Goal: Information Seeking & Learning: Learn about a topic

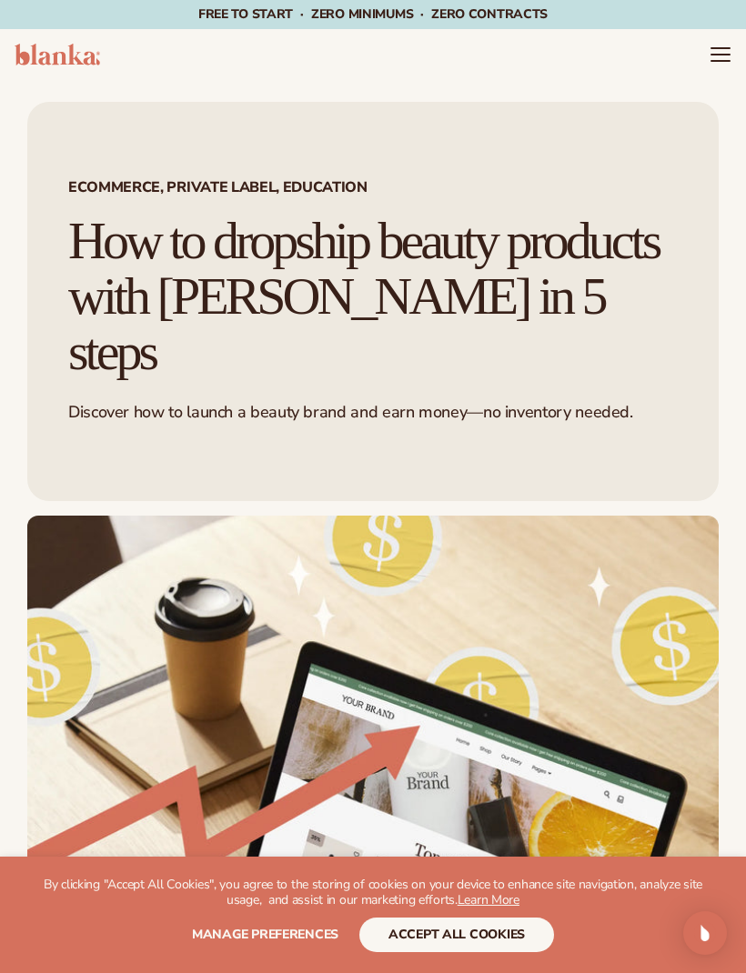
click at [723, 63] on icon "Menu" at bounding box center [720, 55] width 22 height 22
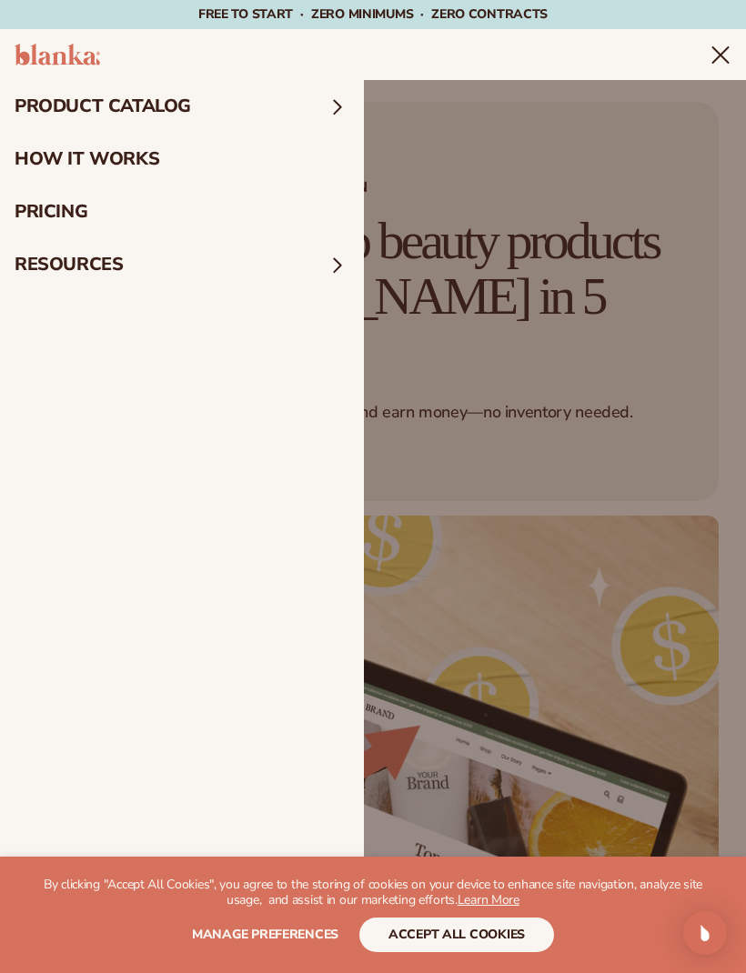
click at [319, 94] on summary "product catalog" at bounding box center [182, 106] width 364 height 53
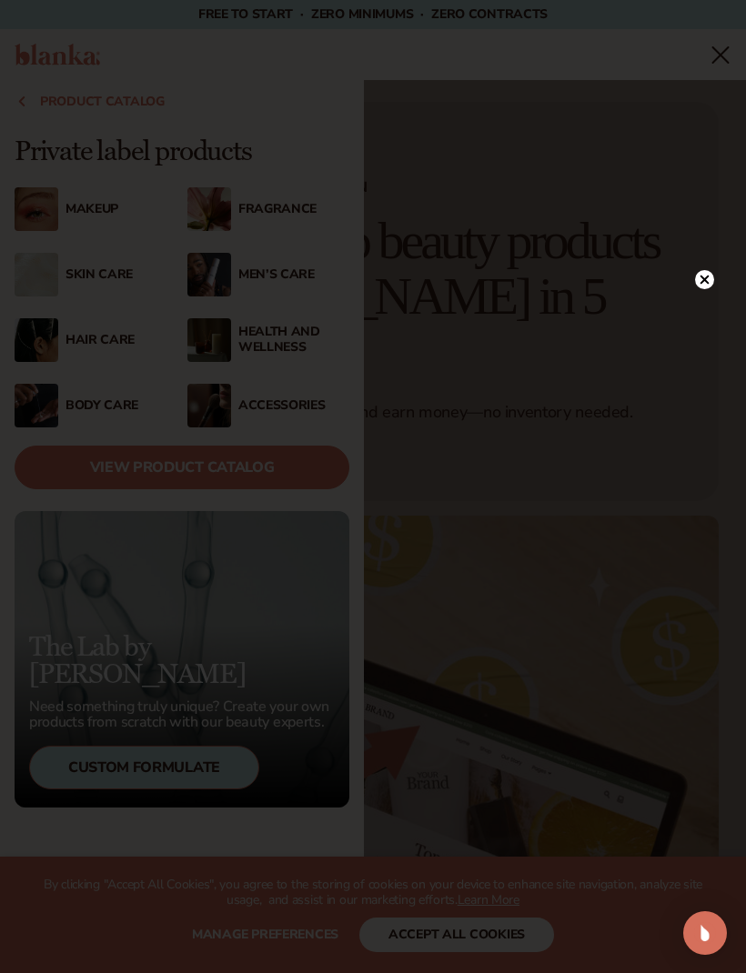
click at [702, 276] on circle at bounding box center [704, 279] width 19 height 19
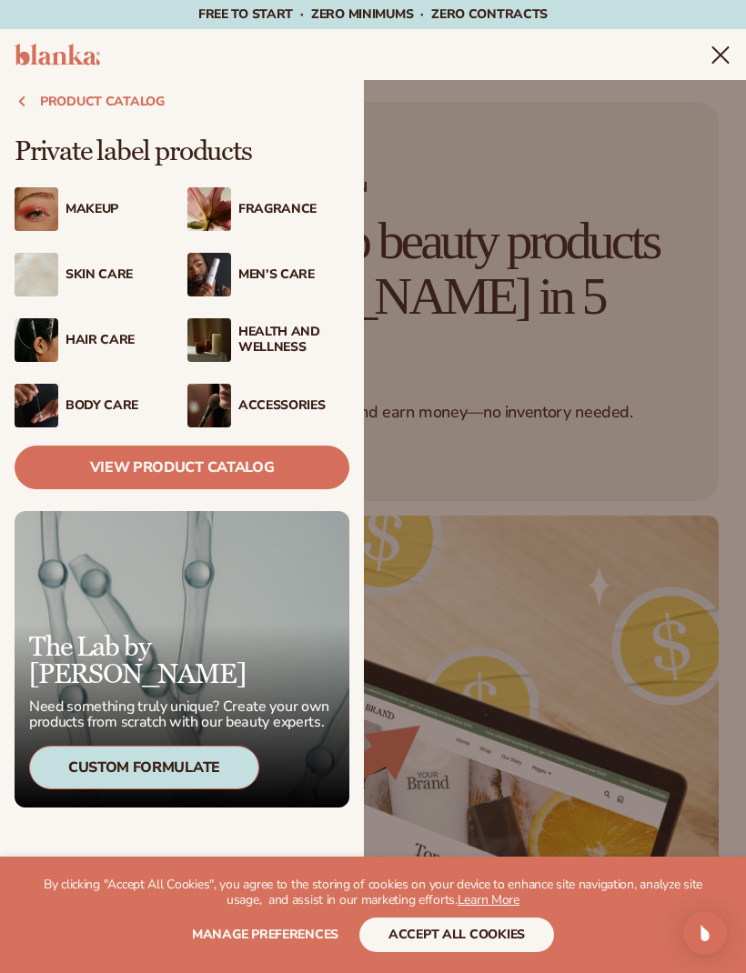
click at [252, 468] on link "View Product Catalog" at bounding box center [182, 468] width 335 height 44
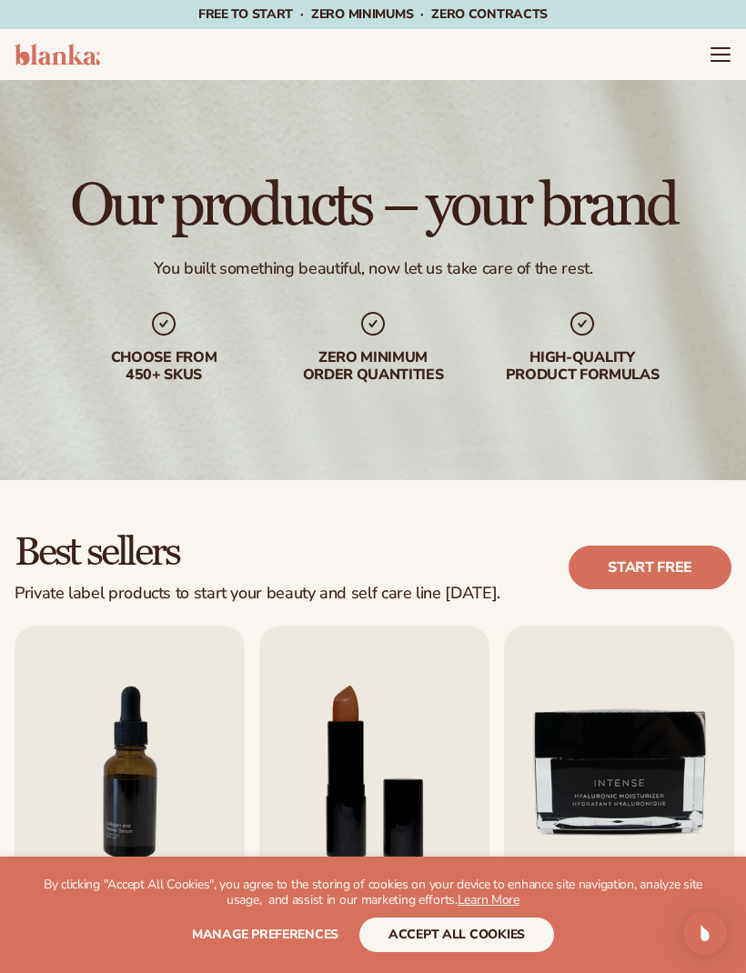
click at [720, 46] on icon "Menu" at bounding box center [720, 55] width 22 height 22
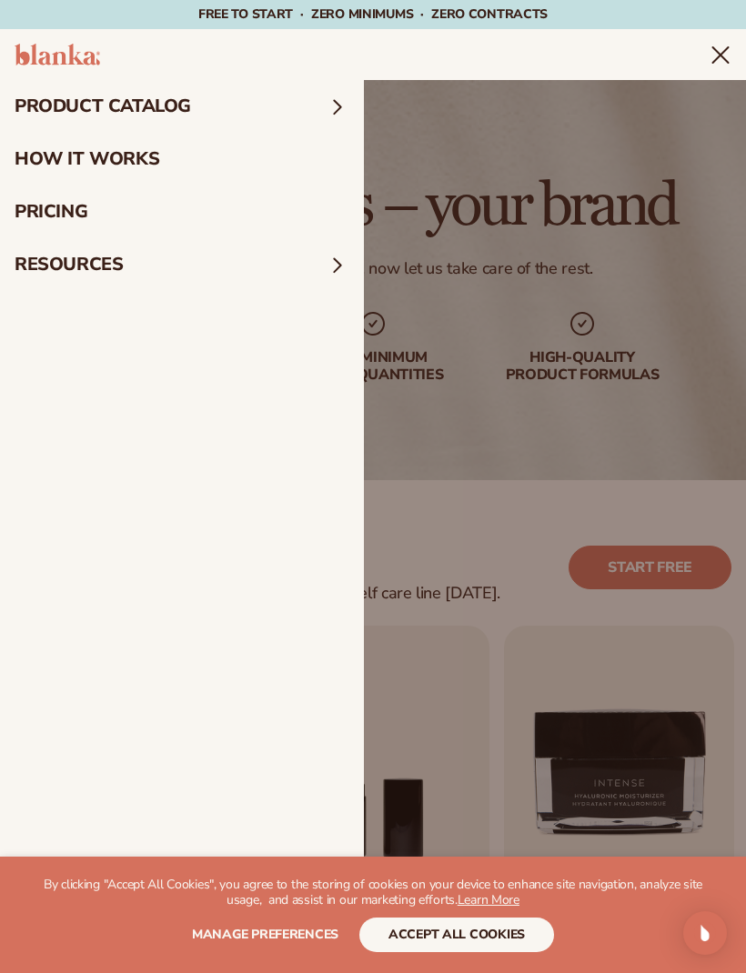
click at [264, 104] on summary "product catalog" at bounding box center [182, 106] width 364 height 53
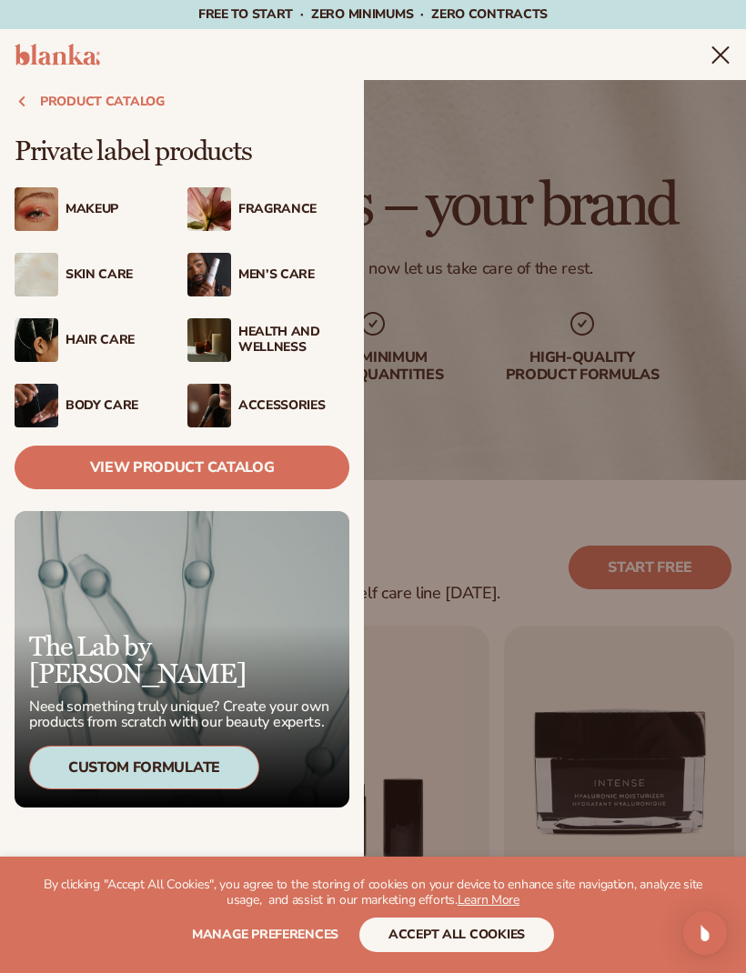
click at [81, 100] on button "product catalog" at bounding box center [182, 102] width 364 height 44
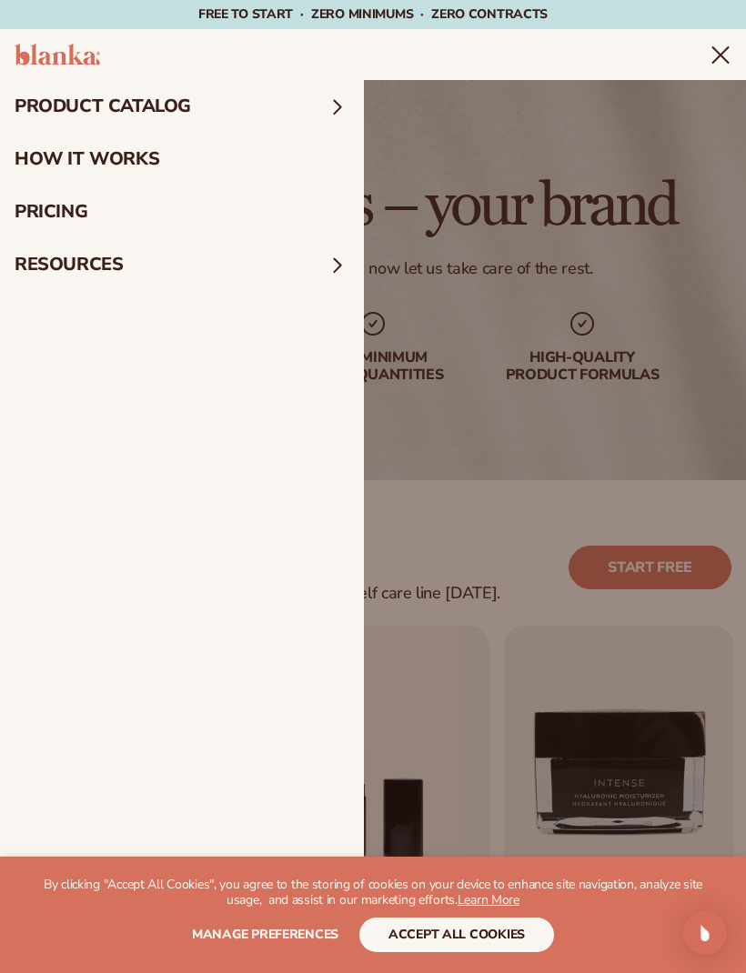
click at [171, 199] on link "pricing" at bounding box center [182, 212] width 364 height 53
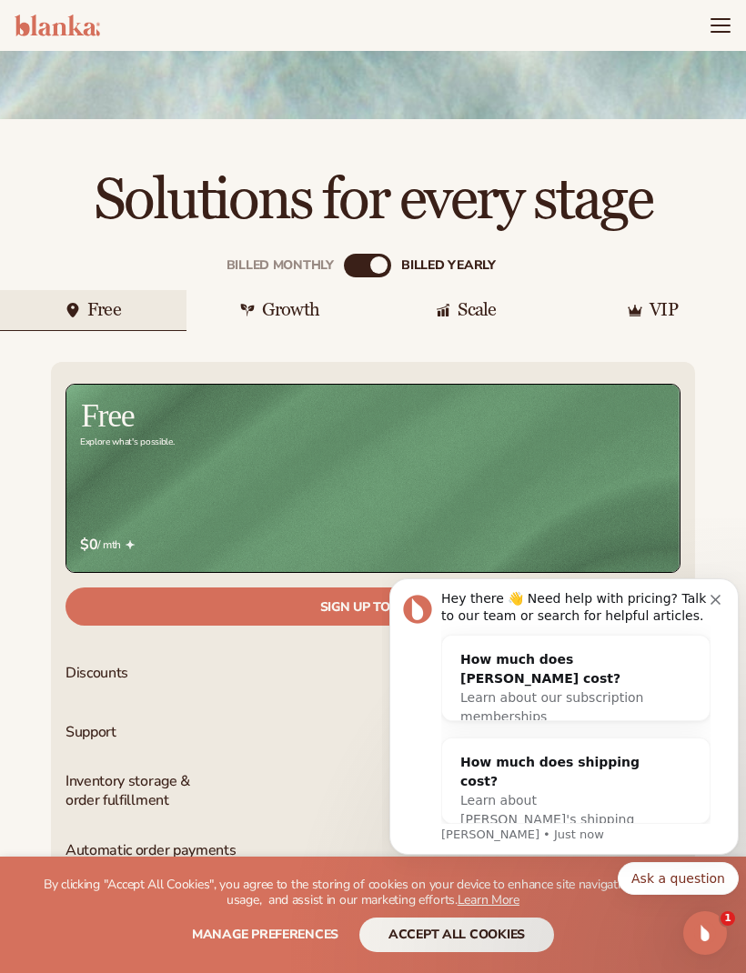
click at [723, 590] on div "Hey there 👋 Need help with pricing? Talk to our team or search for helpful arti…" at bounding box center [563, 716] width 349 height 276
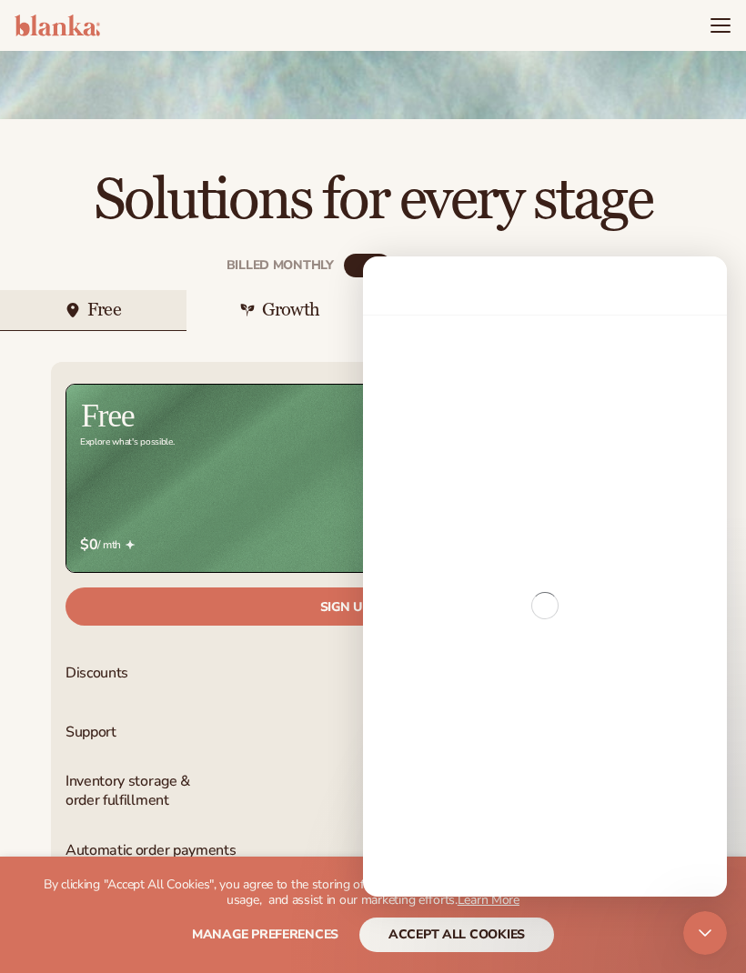
scroll to position [346, 0]
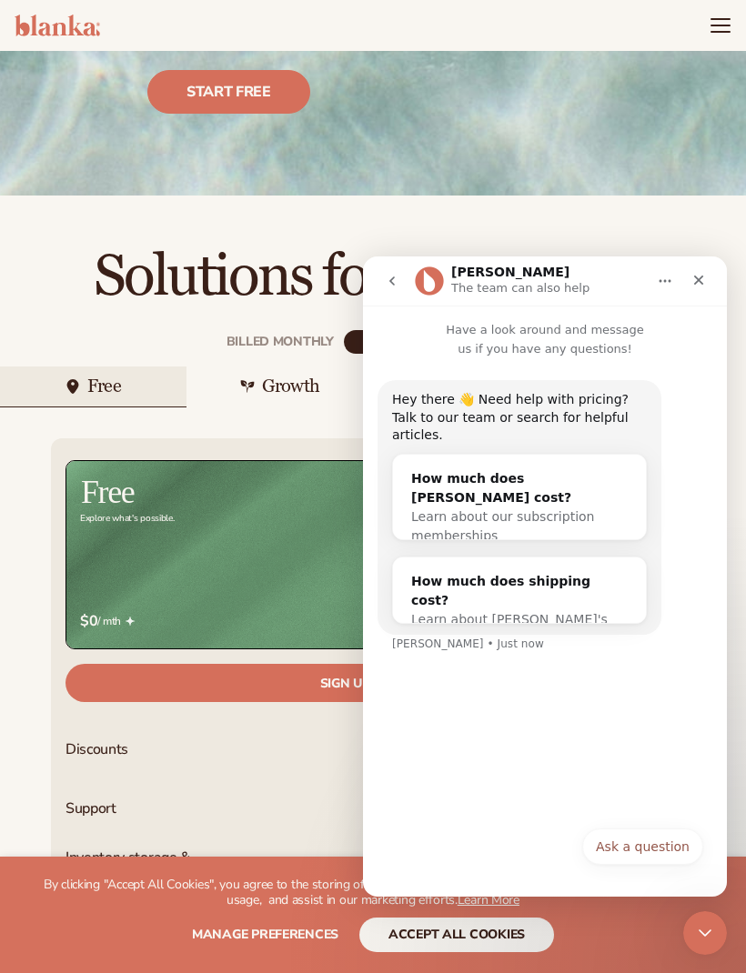
click at [710, 196] on div "Solutions for every stage" at bounding box center [373, 252] width 746 height 112
click at [702, 280] on icon "Close" at bounding box center [698, 280] width 15 height 15
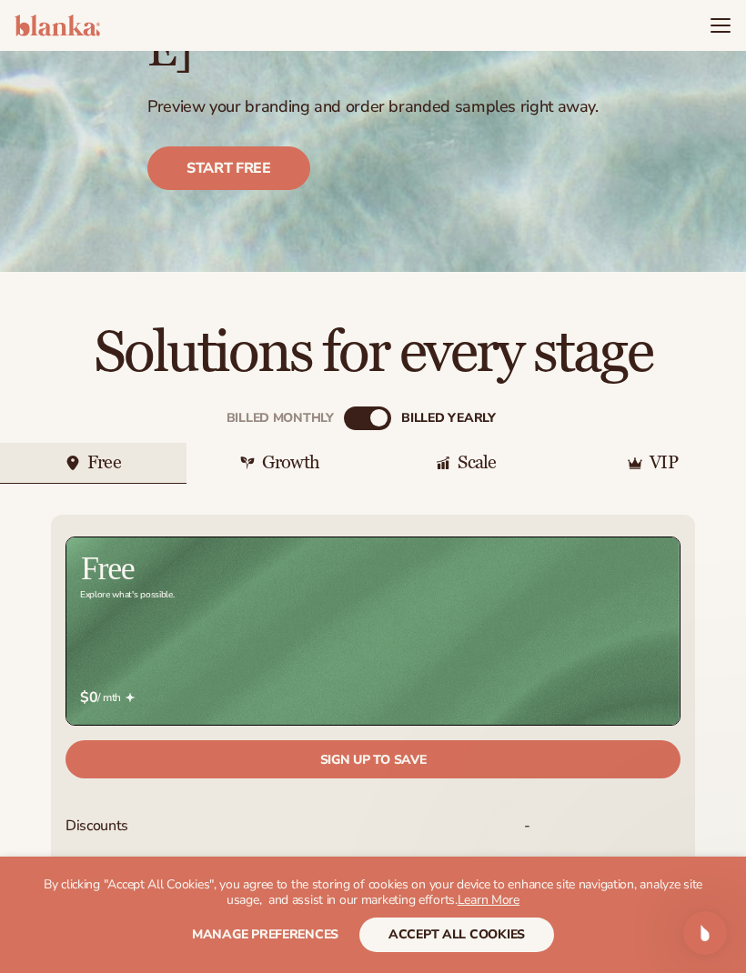
scroll to position [0, 0]
click at [718, 35] on icon "Menu" at bounding box center [720, 26] width 22 height 22
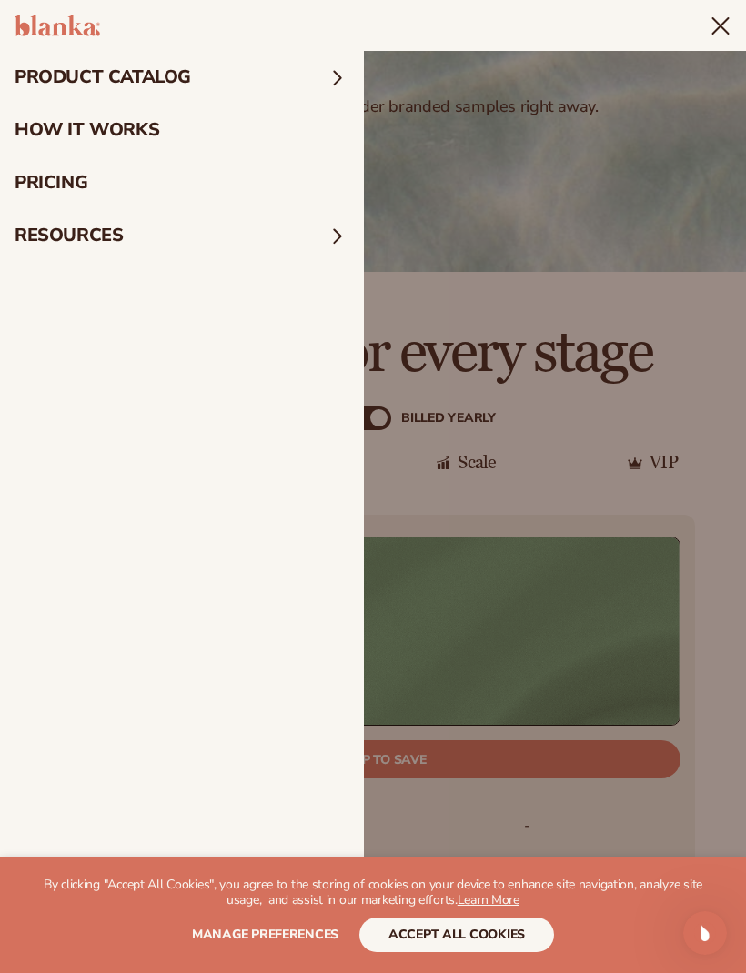
click at [251, 181] on link "pricing" at bounding box center [182, 182] width 364 height 53
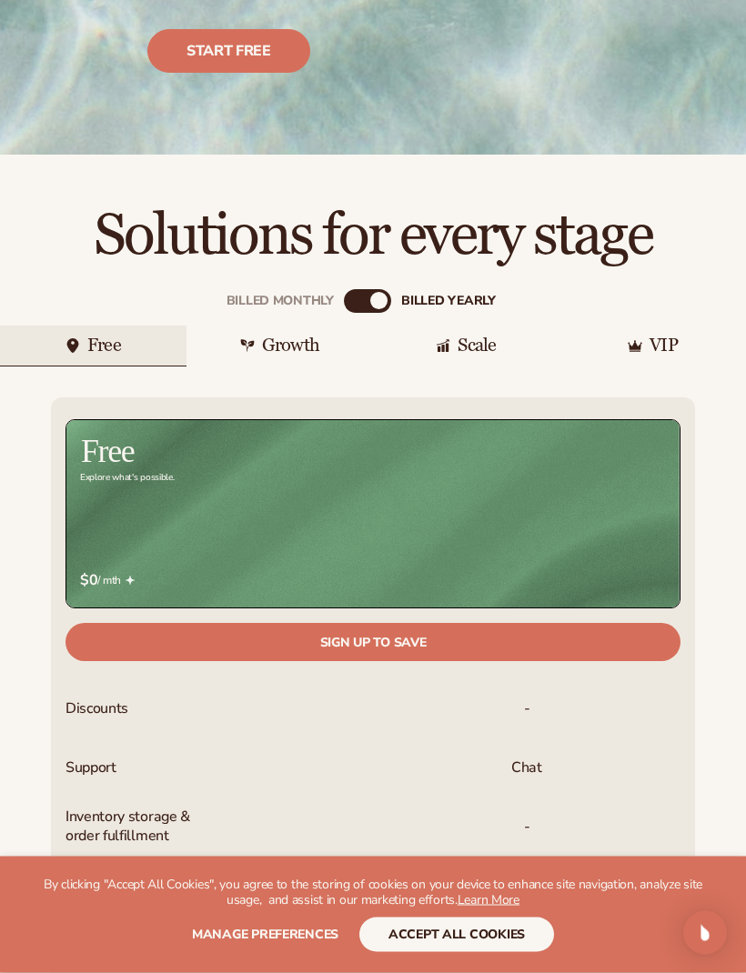
scroll to position [387, 0]
click at [270, 336] on div "Growth" at bounding box center [290, 345] width 57 height 18
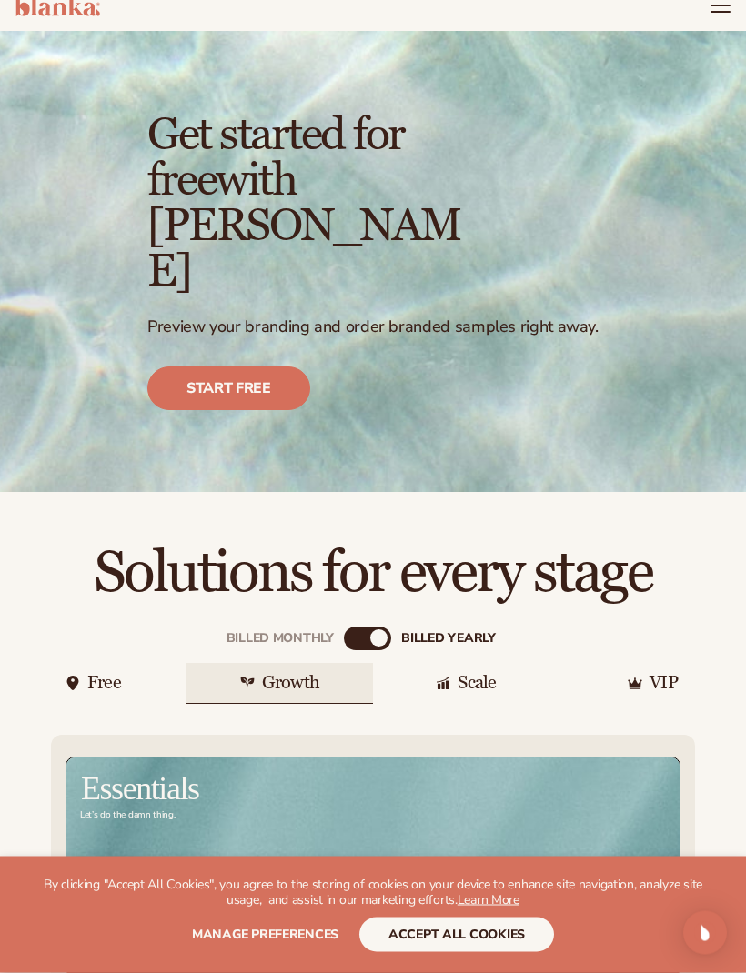
scroll to position [49, 0]
click at [103, 674] on div "Free" at bounding box center [104, 683] width 34 height 18
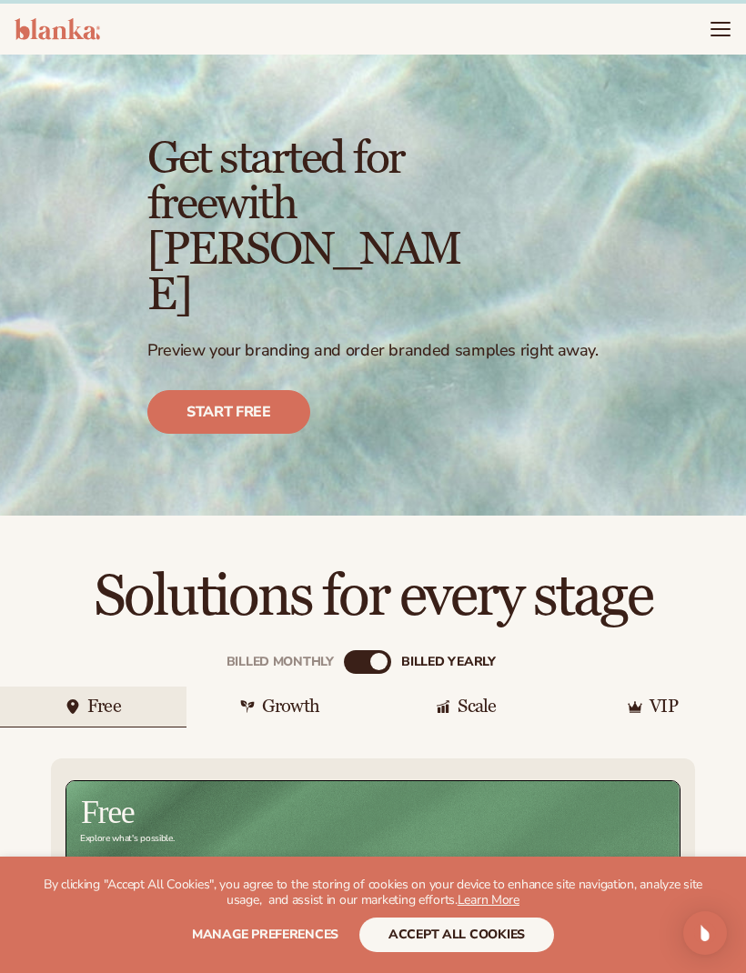
scroll to position [0, 0]
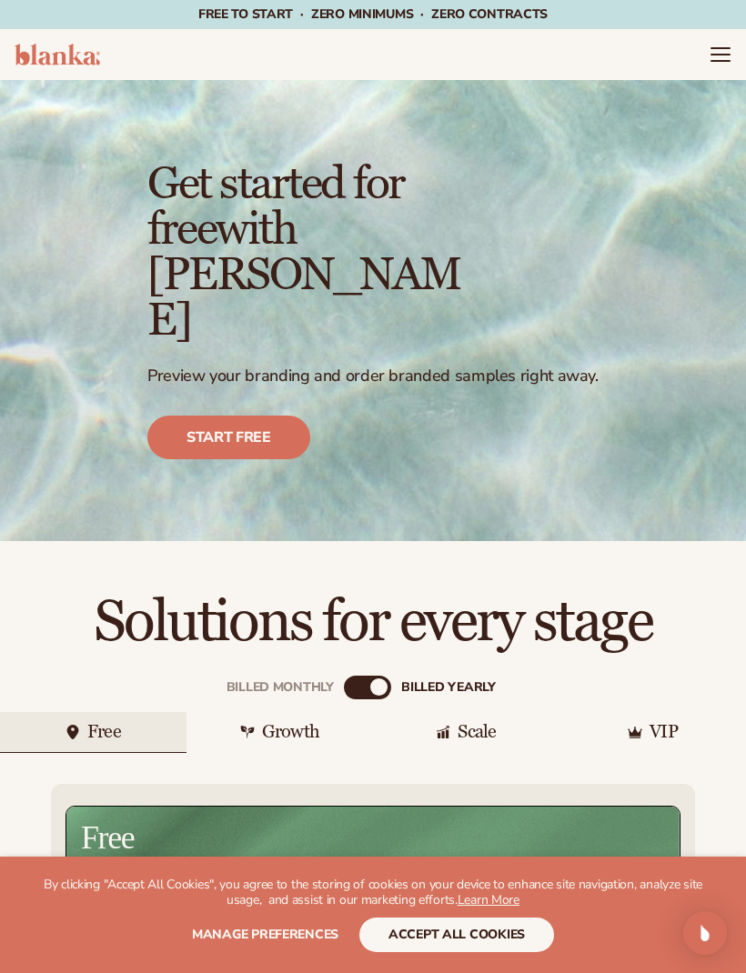
click at [718, 49] on icon "Menu" at bounding box center [720, 55] width 22 height 22
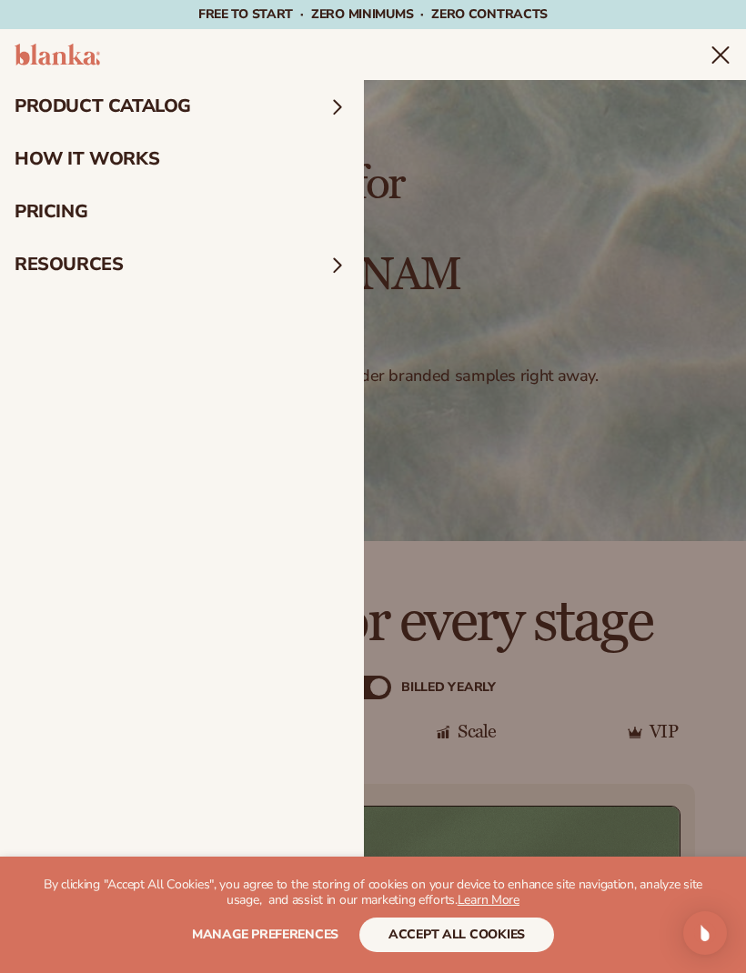
click at [304, 102] on summary "product catalog" at bounding box center [182, 106] width 364 height 53
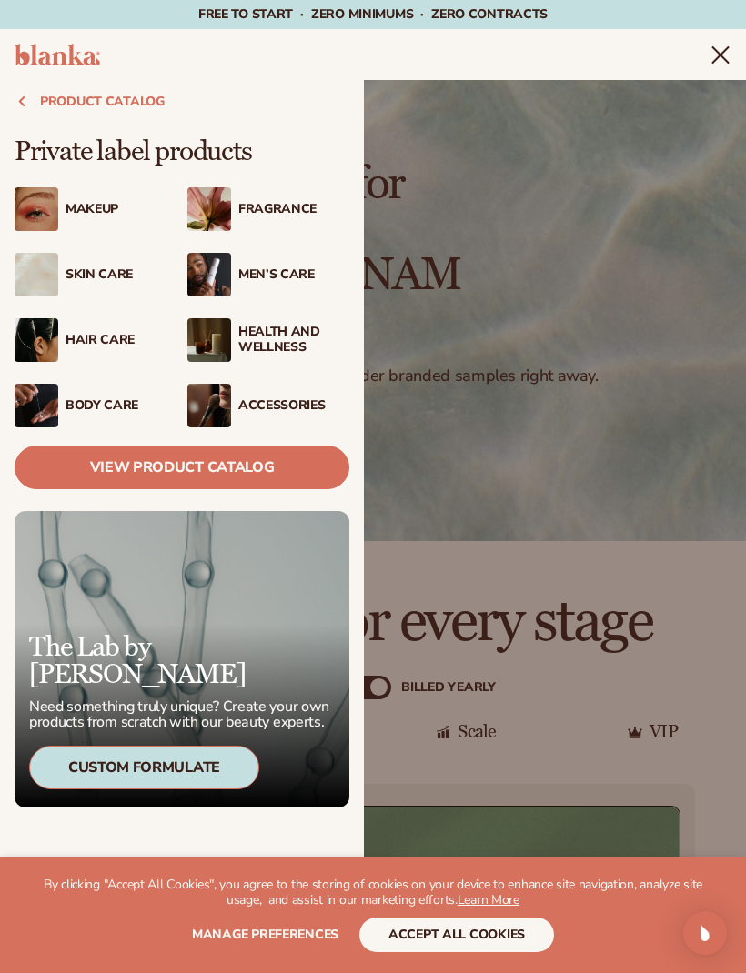
click at [124, 214] on div "Makeup" at bounding box center [120, 209] width 111 height 15
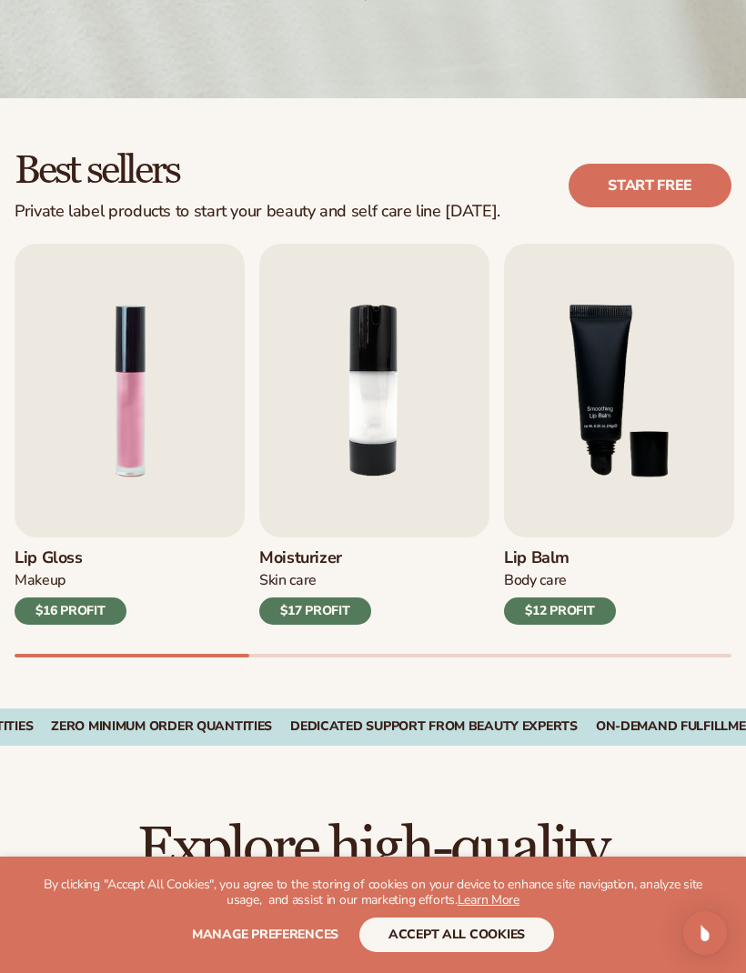
scroll to position [383, 0]
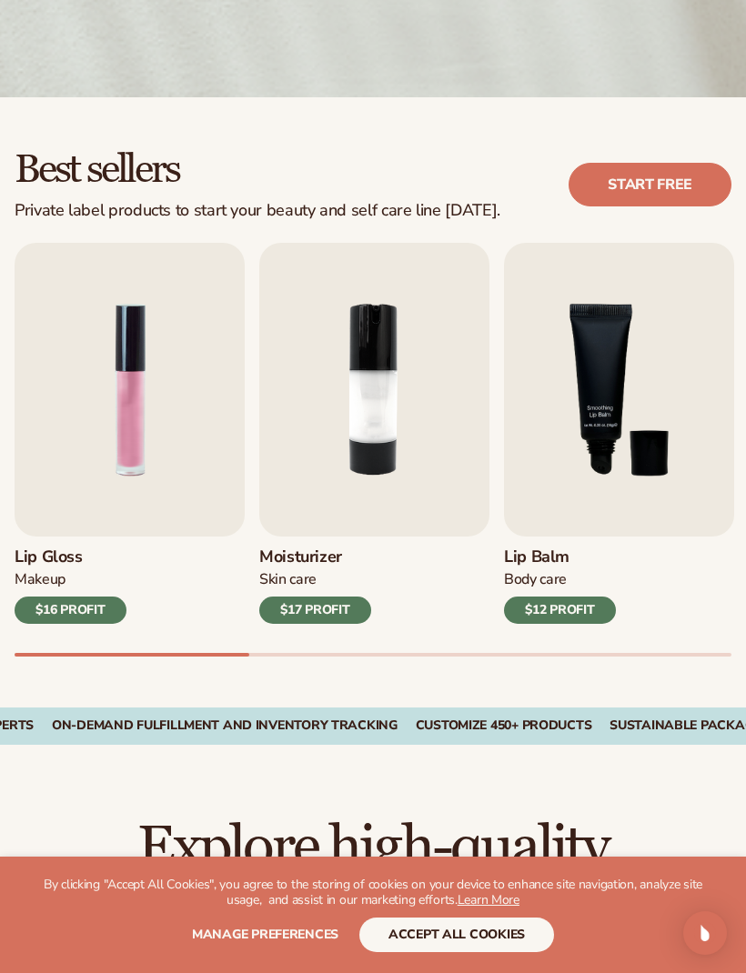
click at [626, 377] on img "3 / 9" at bounding box center [619, 390] width 230 height 294
click at [626, 360] on img "3 / 9" at bounding box center [619, 390] width 230 height 294
click at [606, 436] on img "3 / 9" at bounding box center [619, 390] width 230 height 294
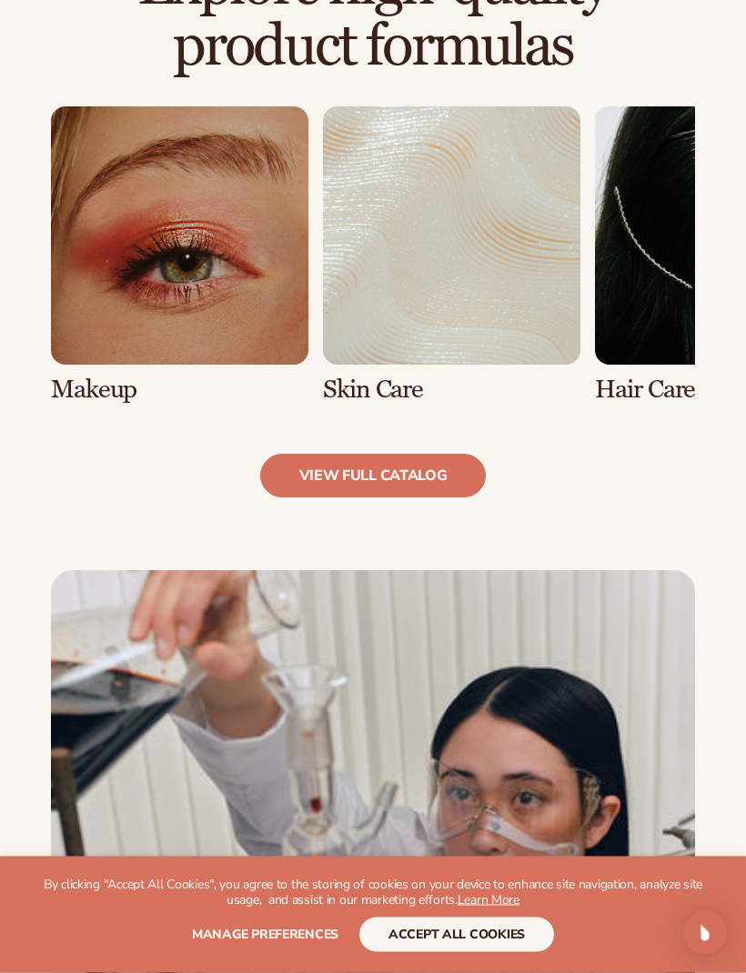
scroll to position [1196, 0]
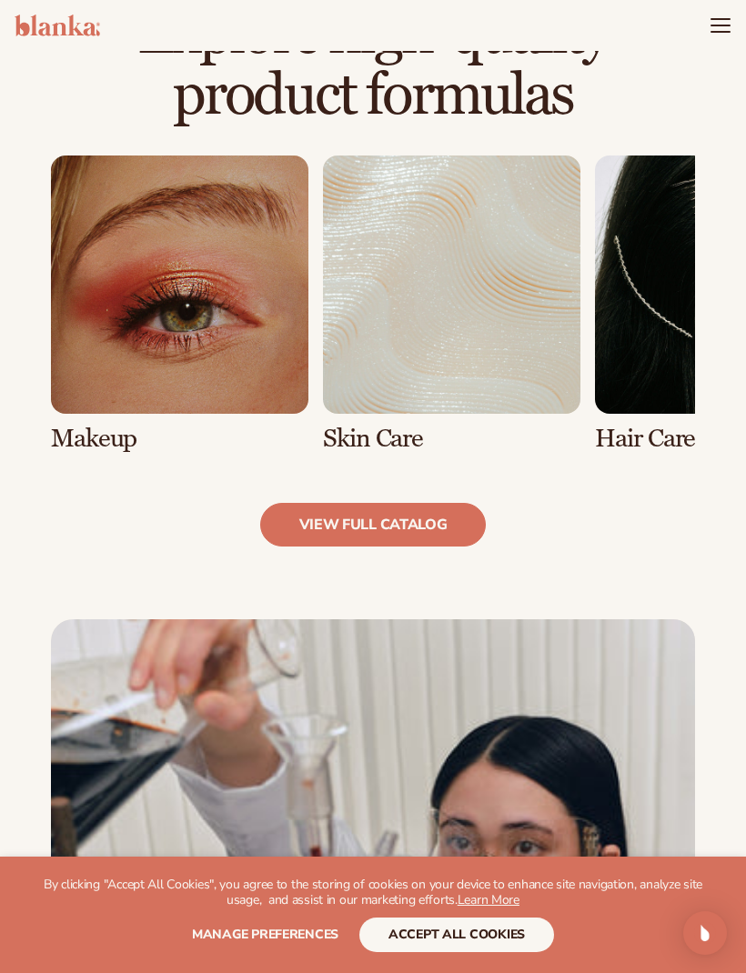
click at [446, 530] on link "view full catalog" at bounding box center [373, 525] width 226 height 44
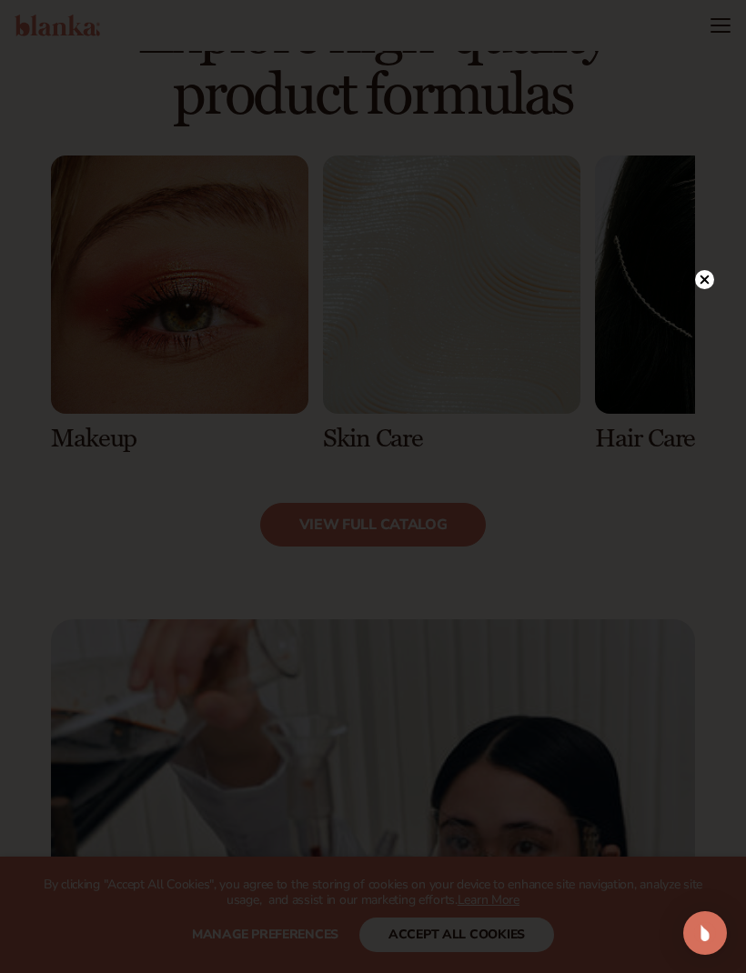
scroll to position [1226, 0]
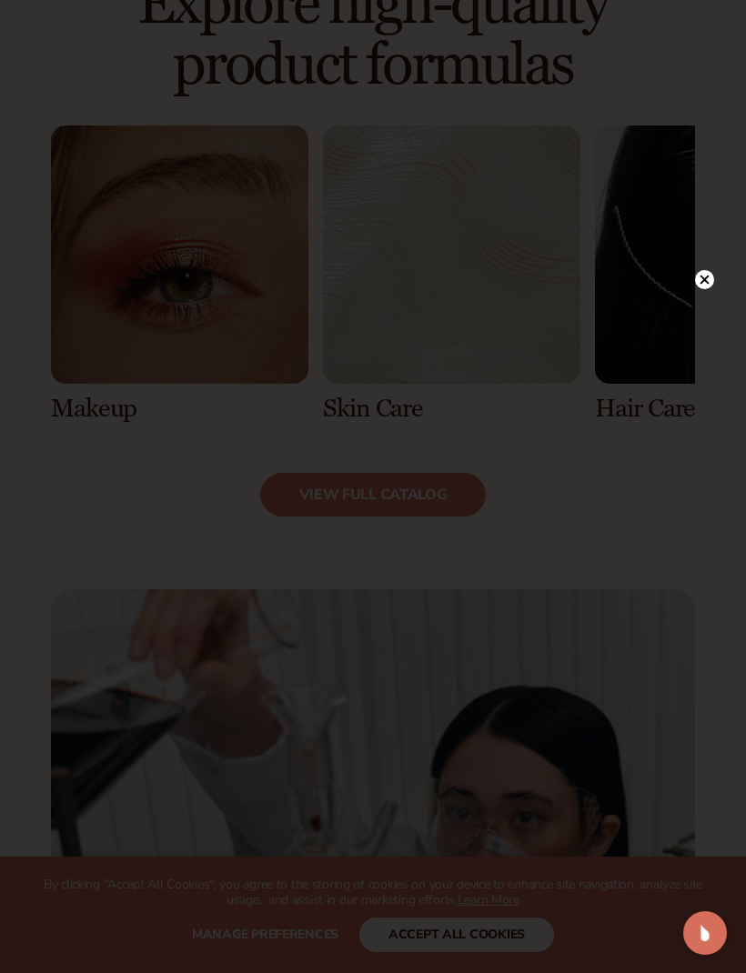
click at [710, 285] on circle at bounding box center [704, 279] width 19 height 19
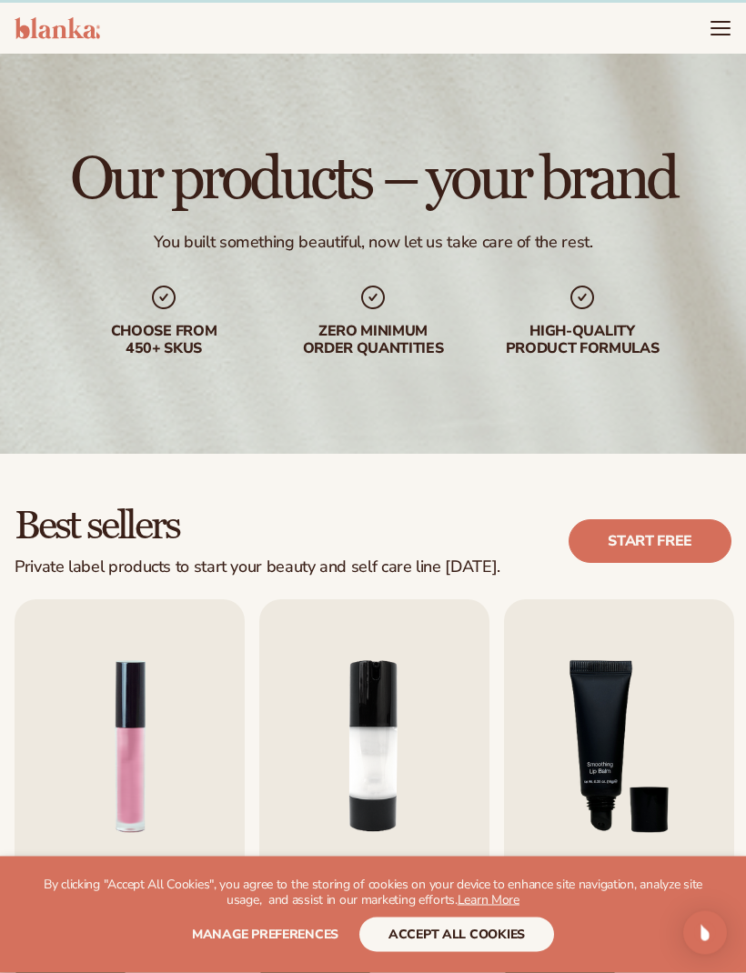
scroll to position [0, 0]
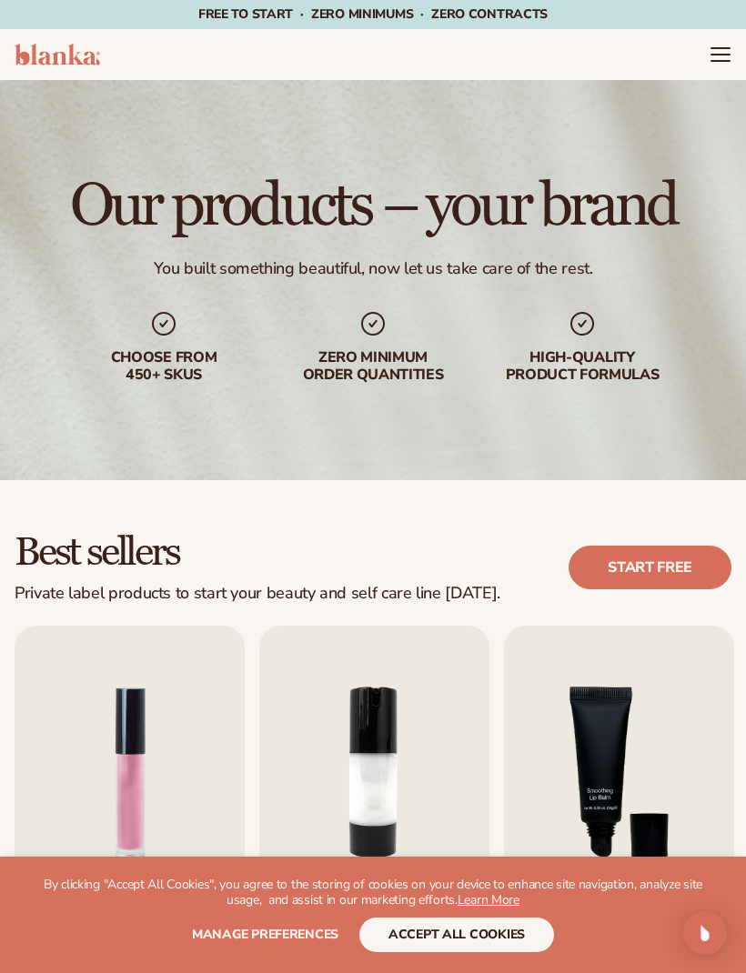
click at [723, 55] on icon "Menu" at bounding box center [720, 55] width 18 height 0
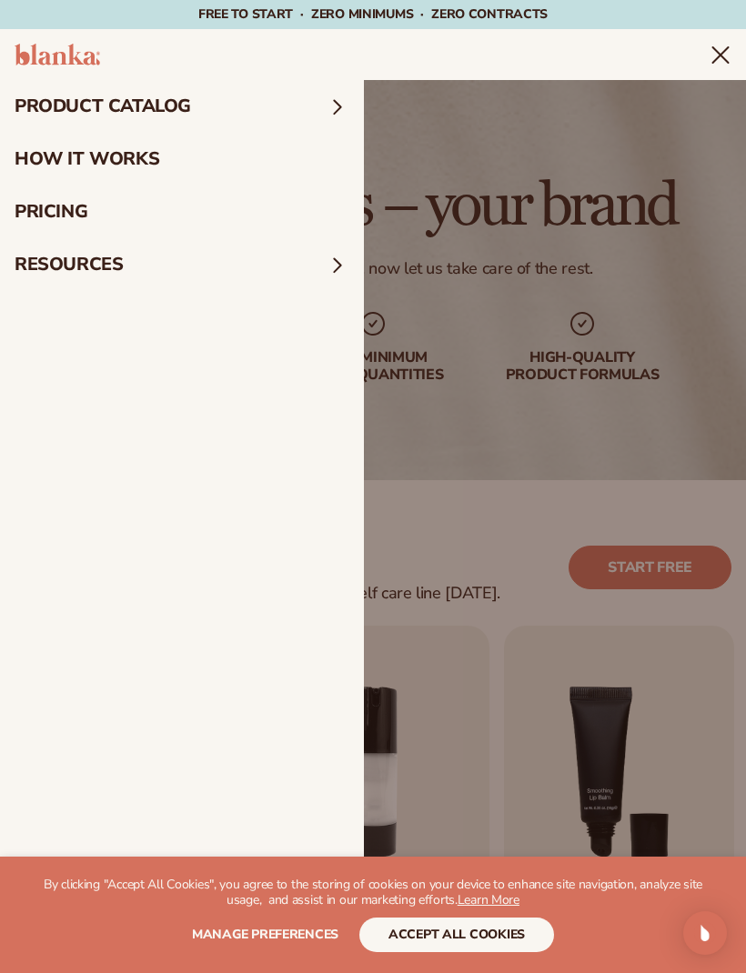
click at [248, 159] on link "How It Works" at bounding box center [182, 159] width 364 height 53
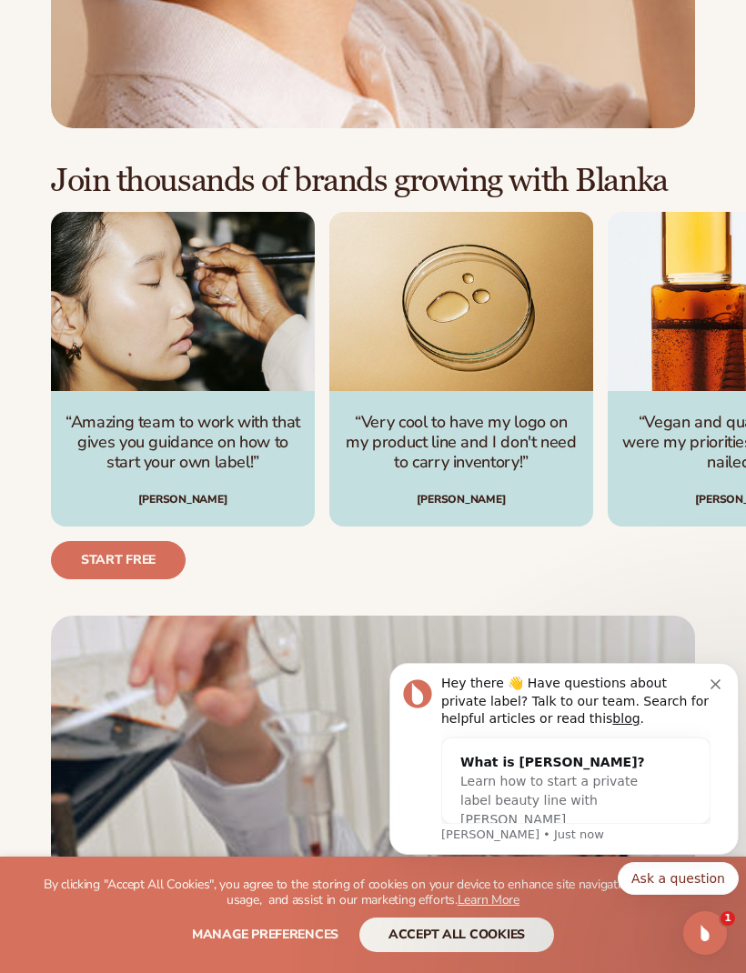
click at [721, 690] on div "Hey there 👋 Have questions about private label? Talk to our team. Search for he…" at bounding box center [564, 759] width 322 height 168
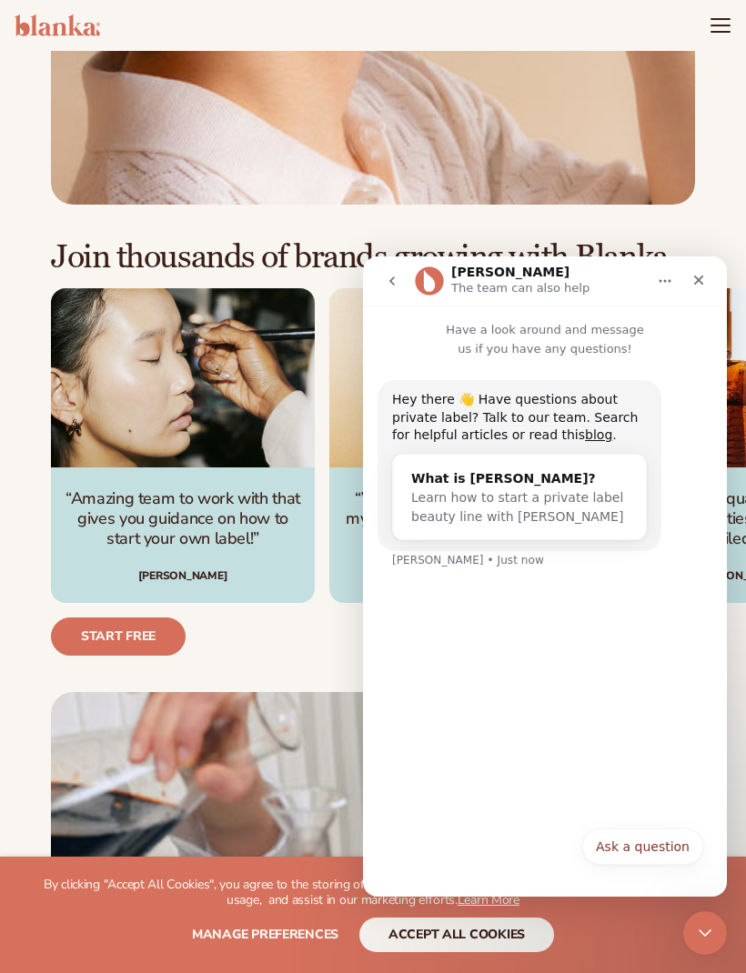
click at [698, 272] on div "Close" at bounding box center [698, 280] width 33 height 33
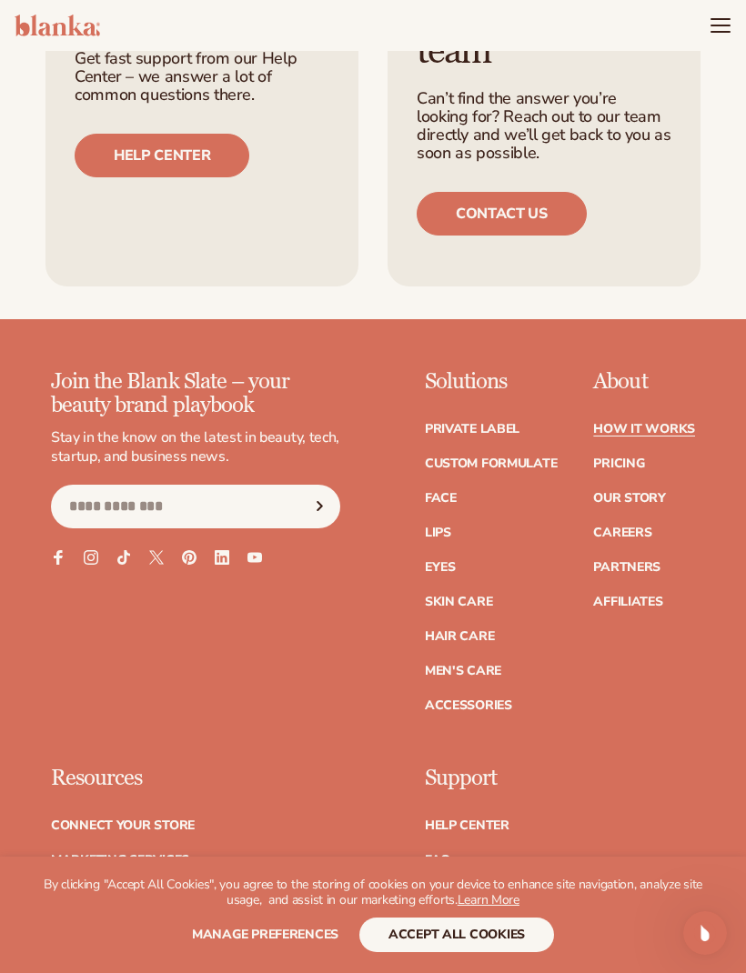
scroll to position [4985, 0]
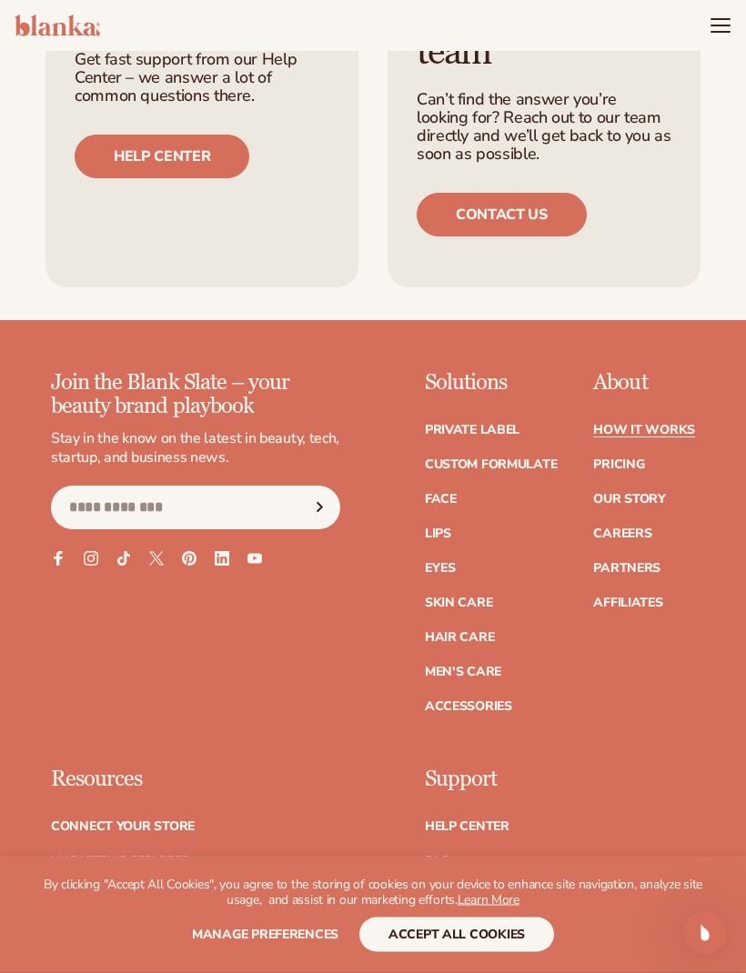
click at [176, 821] on link "Connect your store" at bounding box center [123, 827] width 144 height 13
